Goal: Navigation & Orientation: Find specific page/section

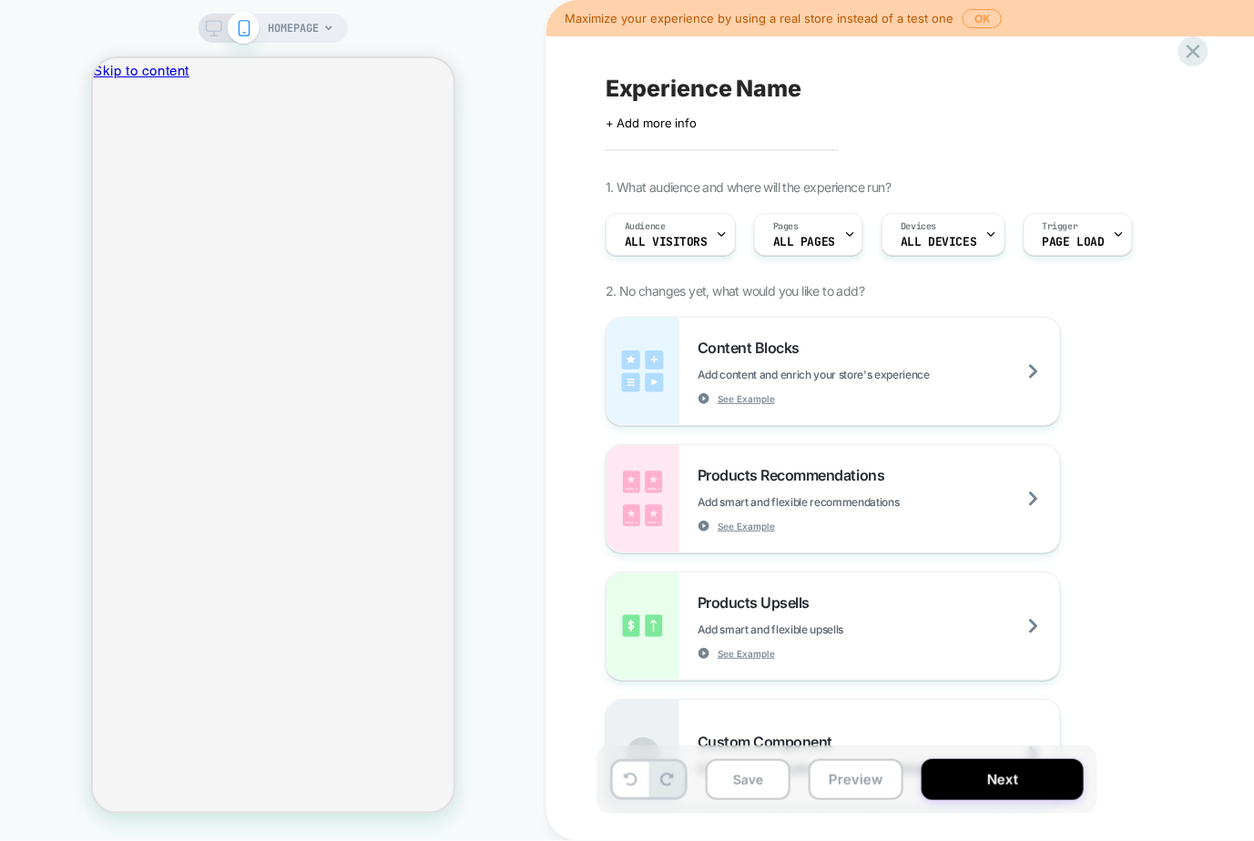
click at [698, 125] on div "+ Add more info" at bounding box center [788, 123] width 364 height 15
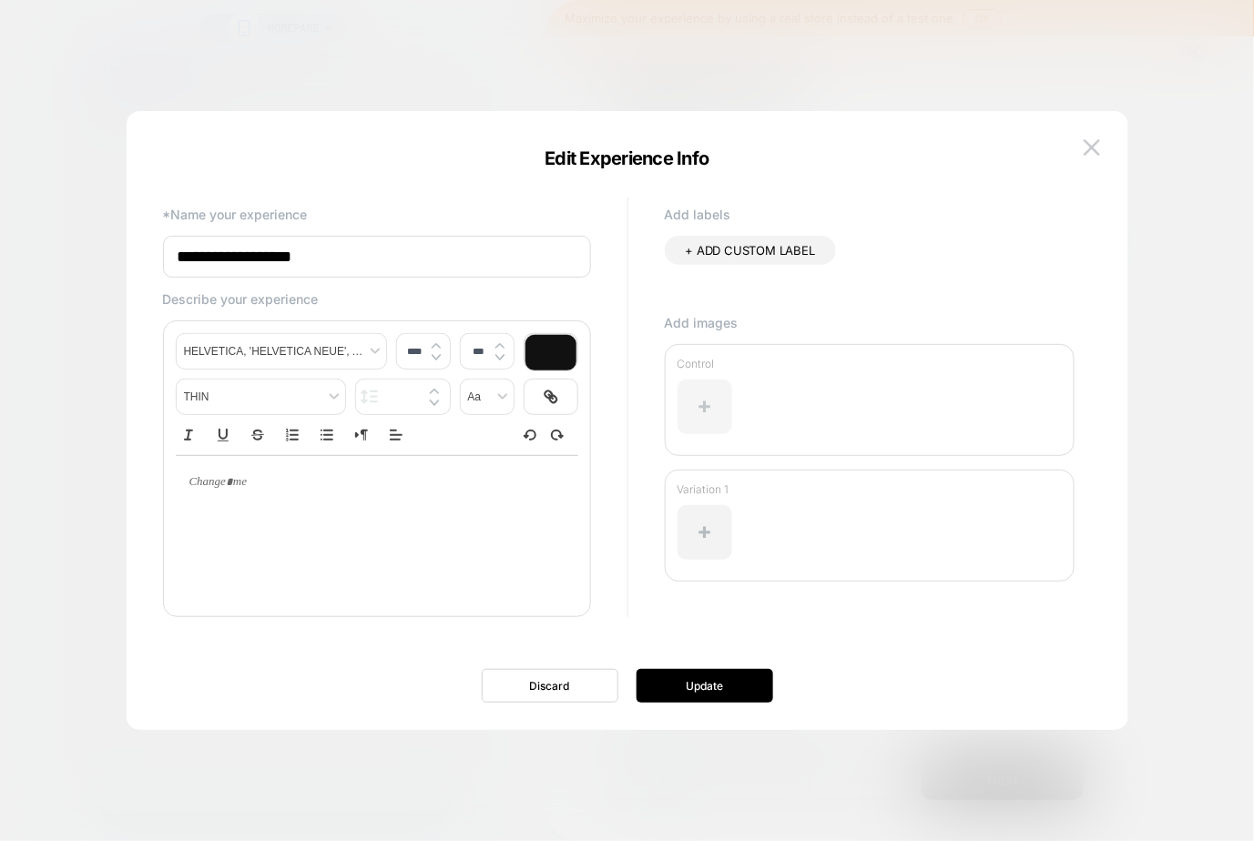
click at [708, 385] on div at bounding box center [704, 407] width 55 height 55
click at [534, 677] on button "Discard" at bounding box center [550, 686] width 137 height 34
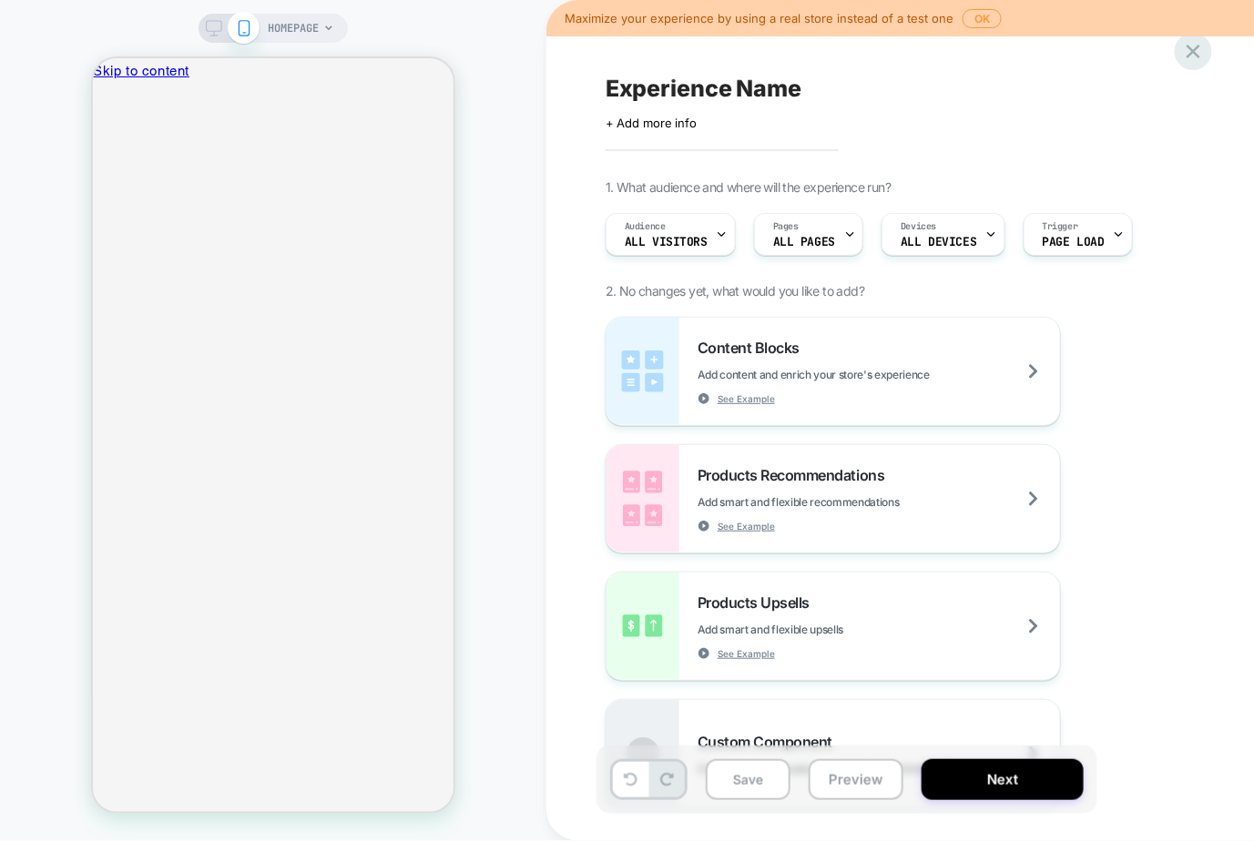
click at [1194, 53] on icon at bounding box center [1193, 52] width 14 height 14
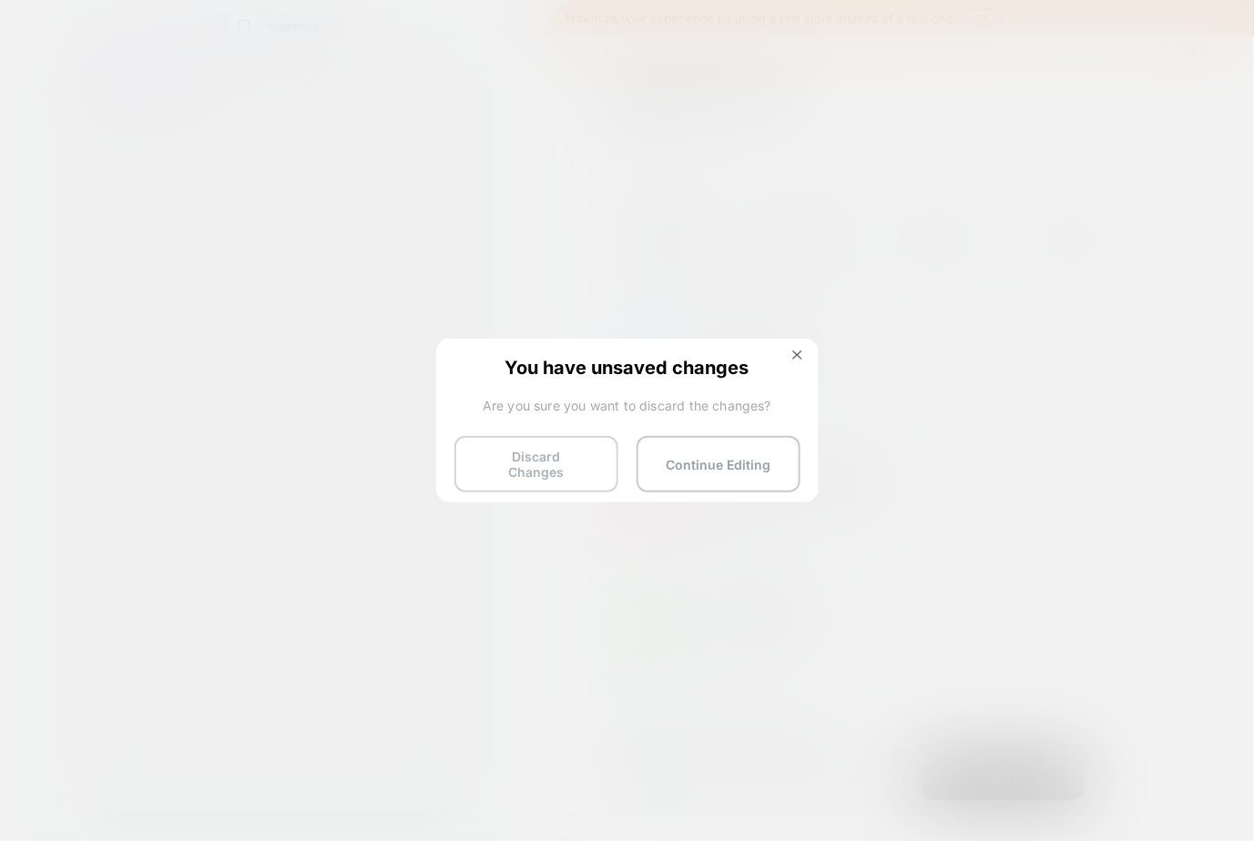
click at [561, 451] on button "Discard Changes" at bounding box center [536, 464] width 164 height 56
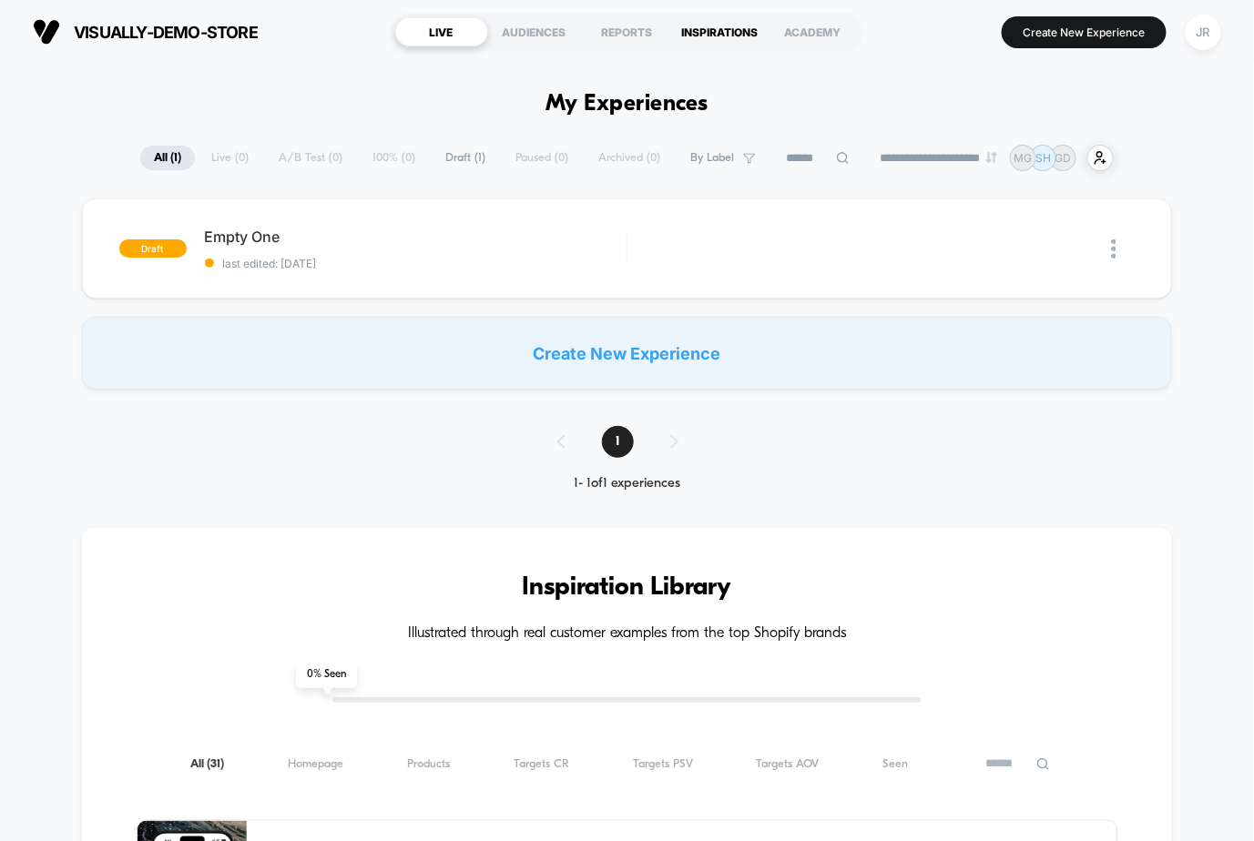
drag, startPoint x: 626, startPoint y: 27, endPoint x: 708, endPoint y: 21, distance: 82.2
click at [708, 21] on div "LIVE AUDIENCES REPORTS INSPIRATIONS ACADEMY" at bounding box center [627, 32] width 473 height 38
click at [708, 21] on div "INSPIRATIONS" at bounding box center [720, 31] width 93 height 29
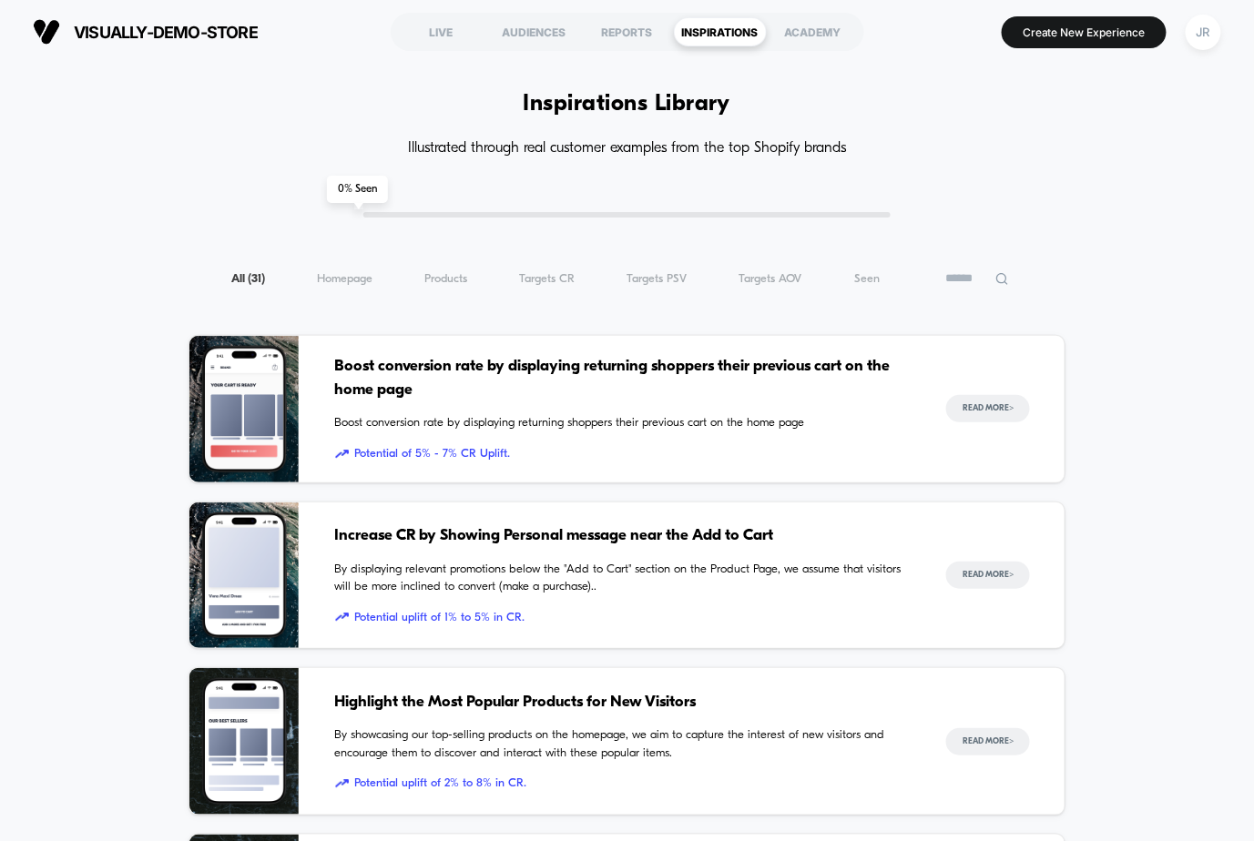
click at [669, 401] on span "Boost conversion rate by displaying returning shoppers their previous cart on t…" at bounding box center [622, 378] width 575 height 46
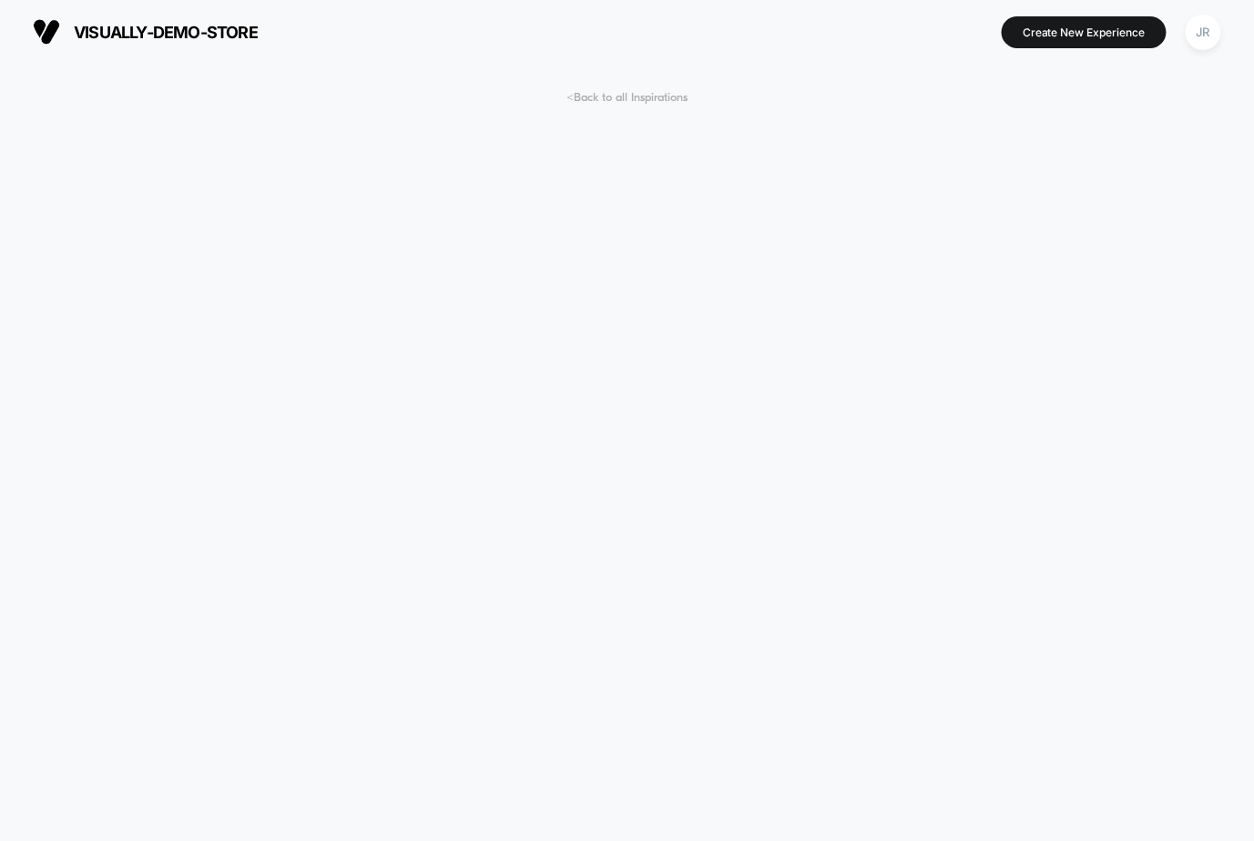
click at [575, 93] on span "< Back to all Inspirations" at bounding box center [626, 98] width 121 height 14
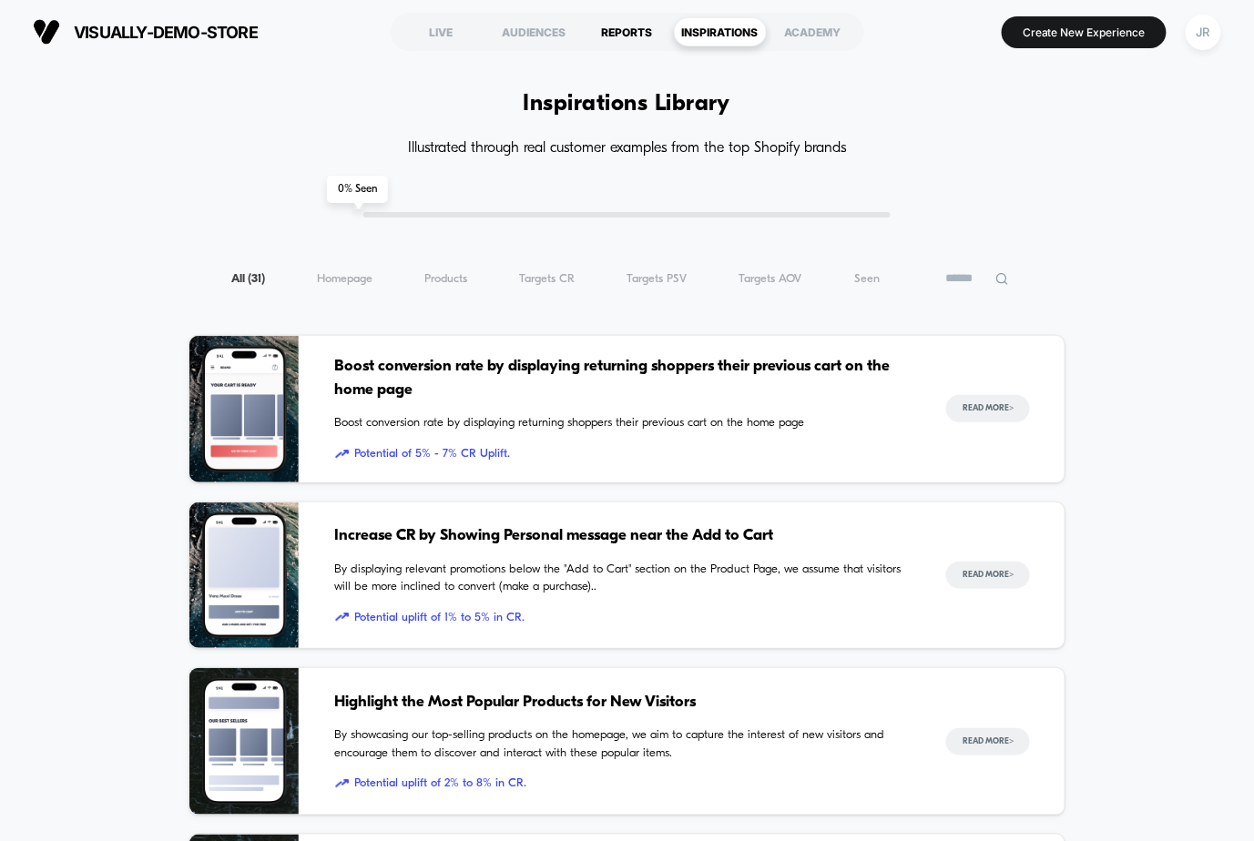
click at [604, 27] on div "REPORTS" at bounding box center [627, 31] width 93 height 29
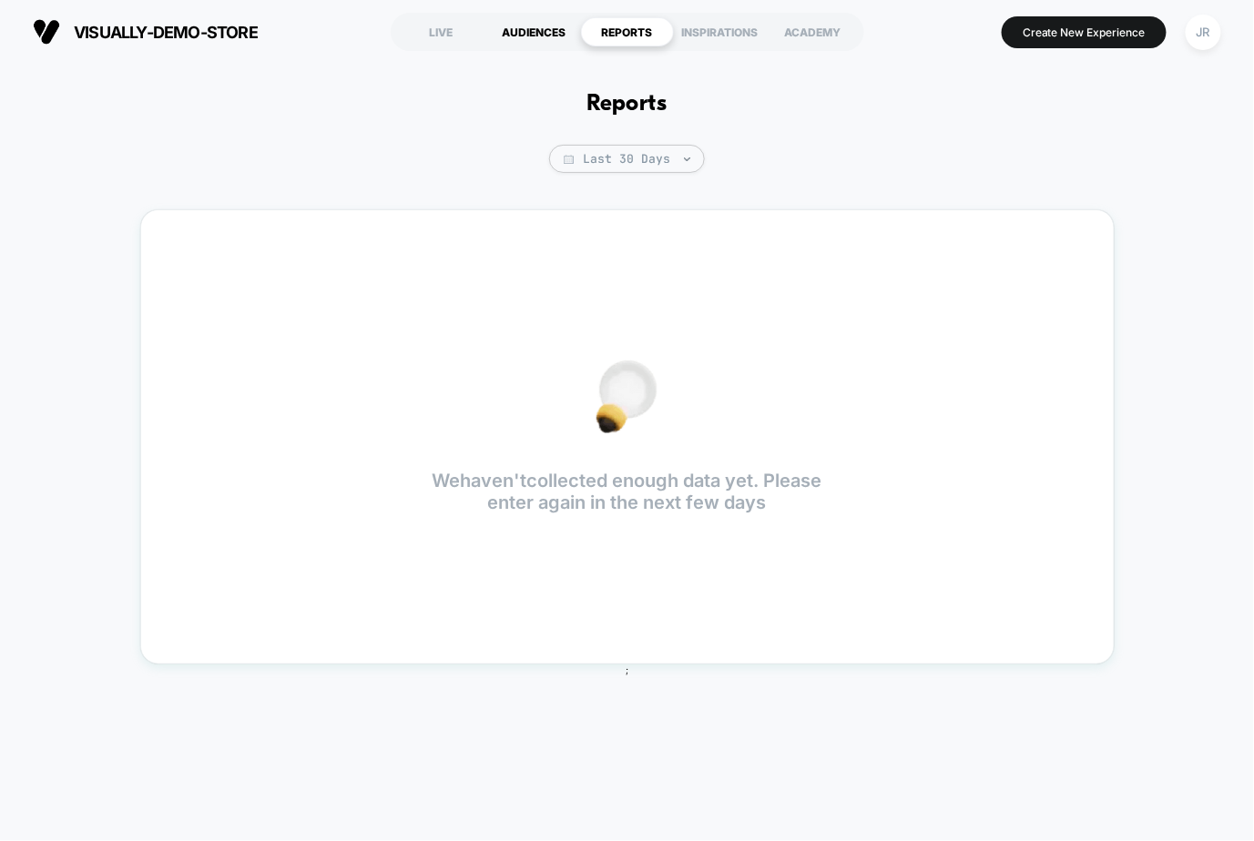
click at [533, 29] on div "AUDIENCES" at bounding box center [534, 31] width 93 height 29
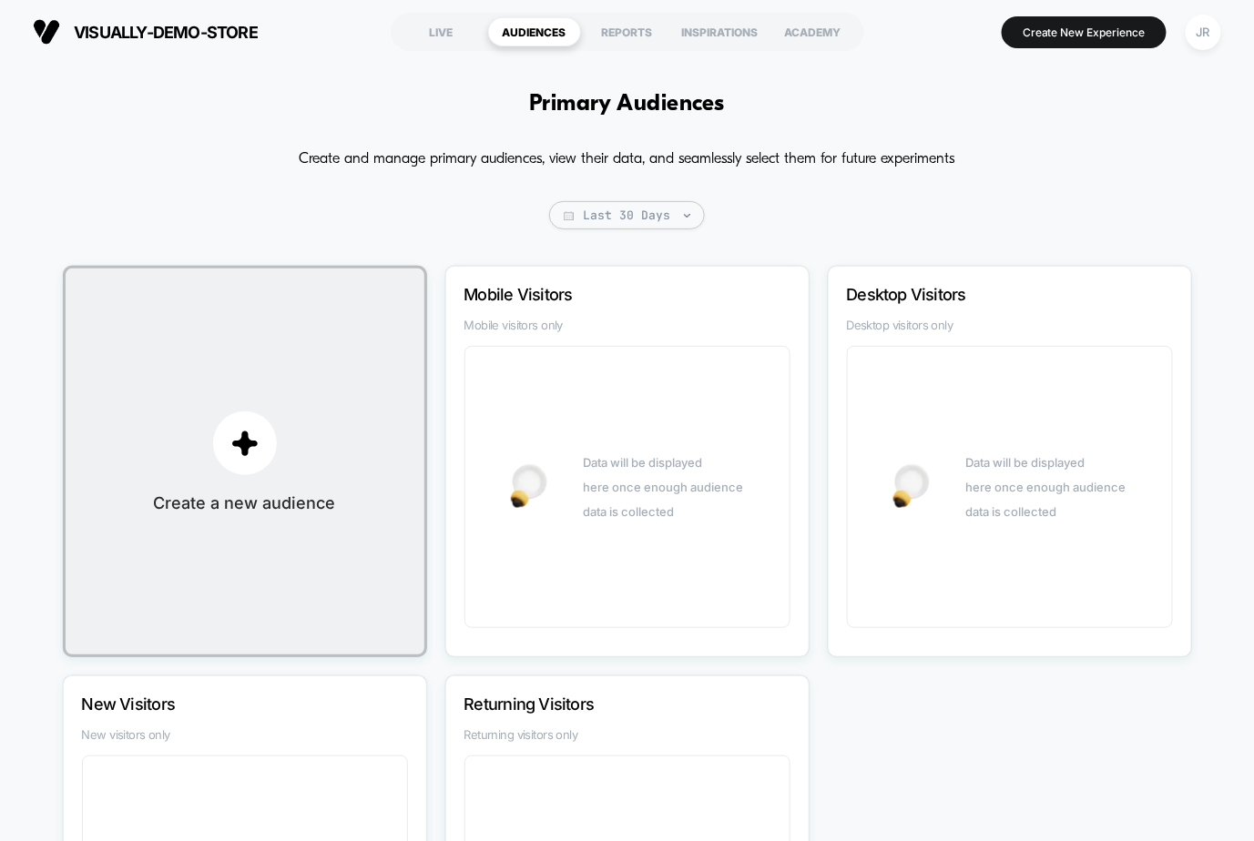
scroll to position [270, 0]
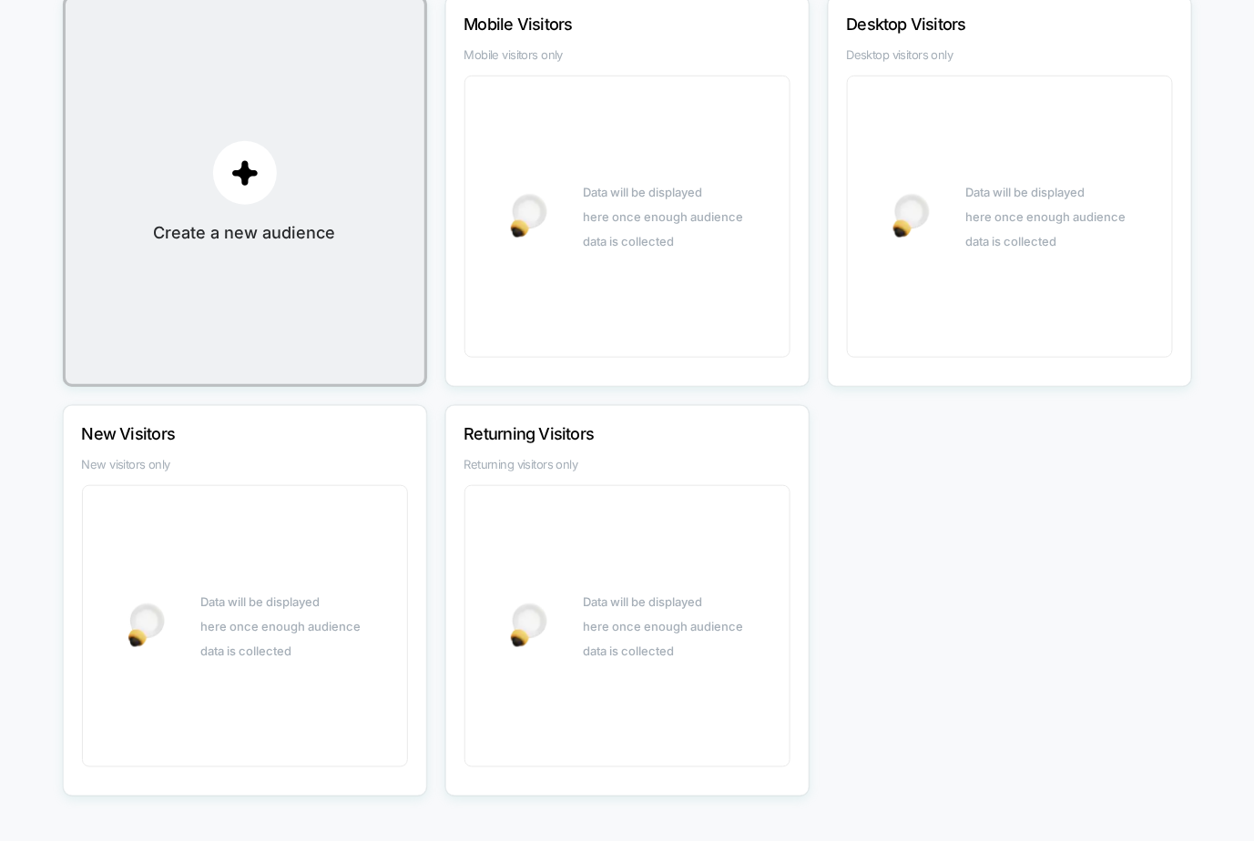
click at [321, 463] on span "New visitors only" at bounding box center [245, 464] width 326 height 15
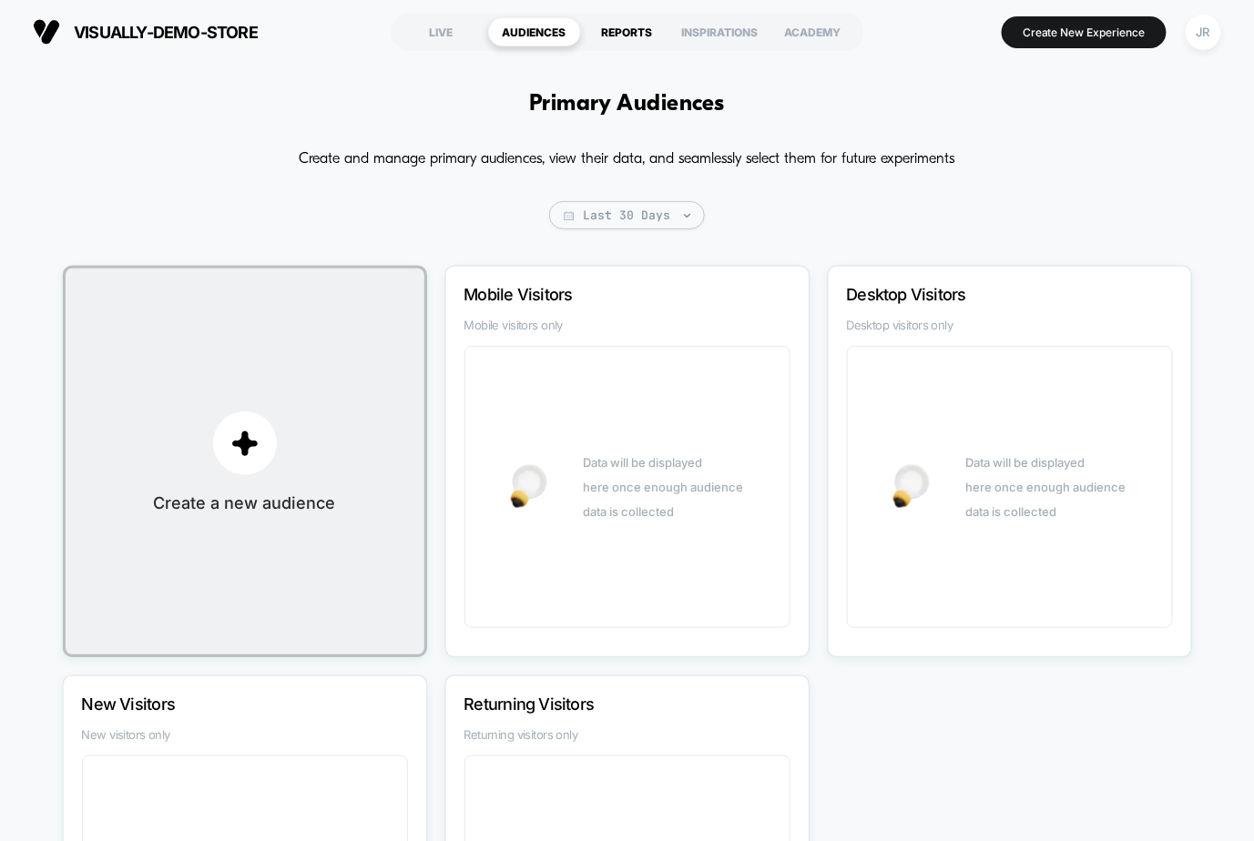
click at [610, 27] on div "REPORTS" at bounding box center [627, 31] width 93 height 29
